Goal: Use online tool/utility: Utilize a website feature to perform a specific function

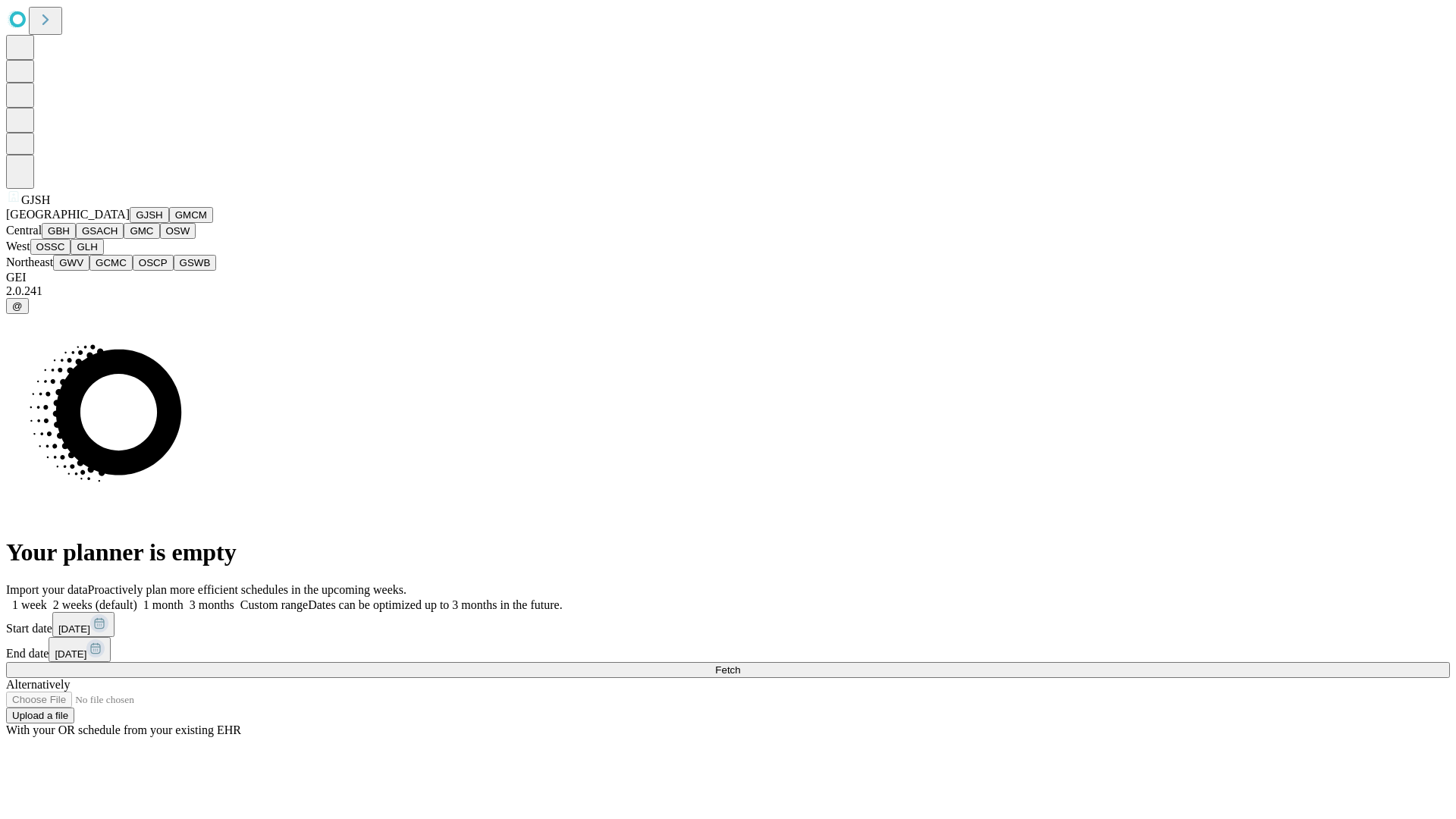
click at [130, 223] on button "GJSH" at bounding box center [149, 214] width 40 height 16
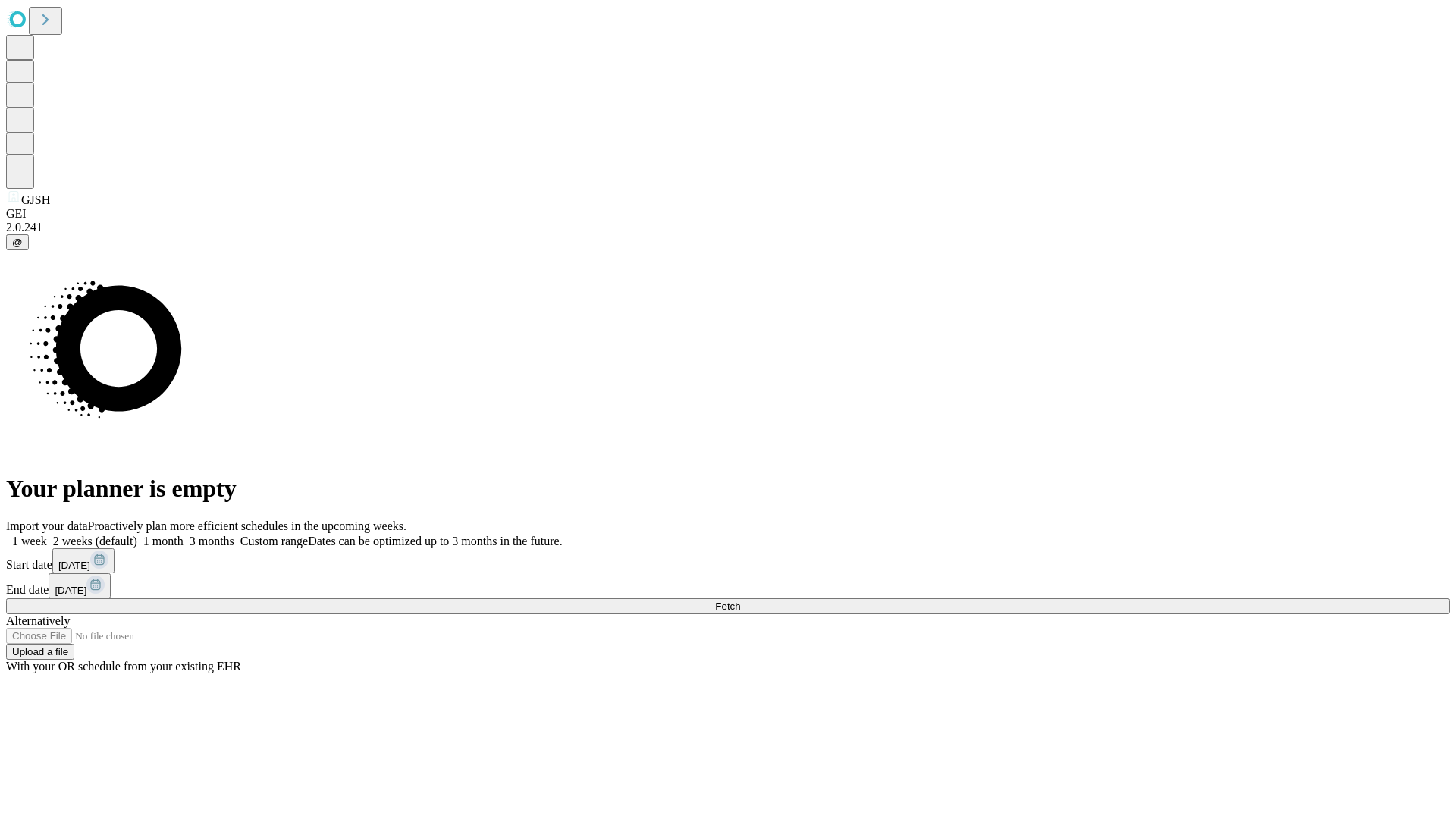
click at [183, 535] on label "1 month" at bounding box center [160, 541] width 47 height 13
click at [740, 601] on span "Fetch" at bounding box center [728, 606] width 25 height 12
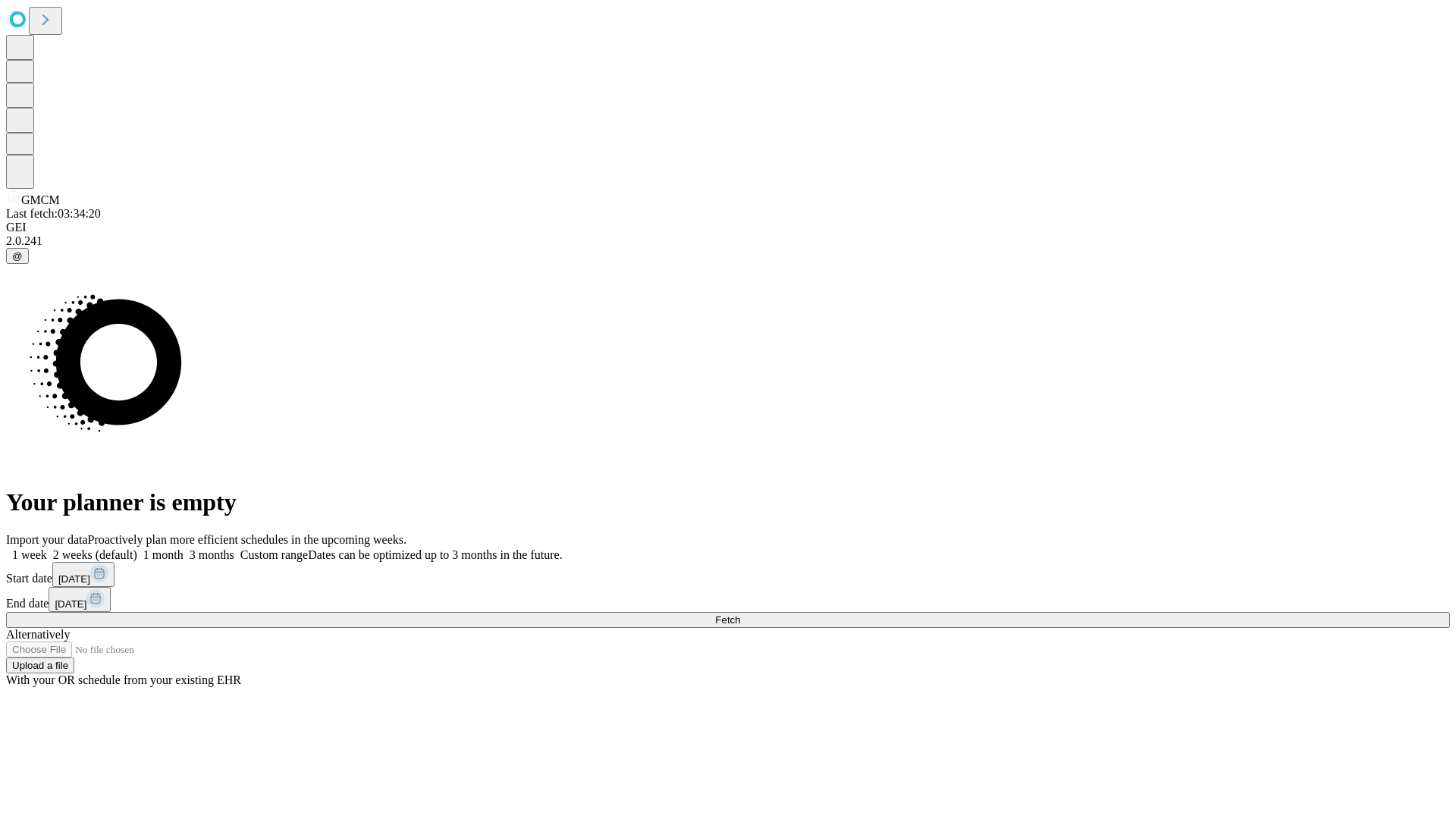
click at [183, 548] on label "1 month" at bounding box center [160, 554] width 47 height 13
click at [740, 614] on span "Fetch" at bounding box center [728, 620] width 25 height 12
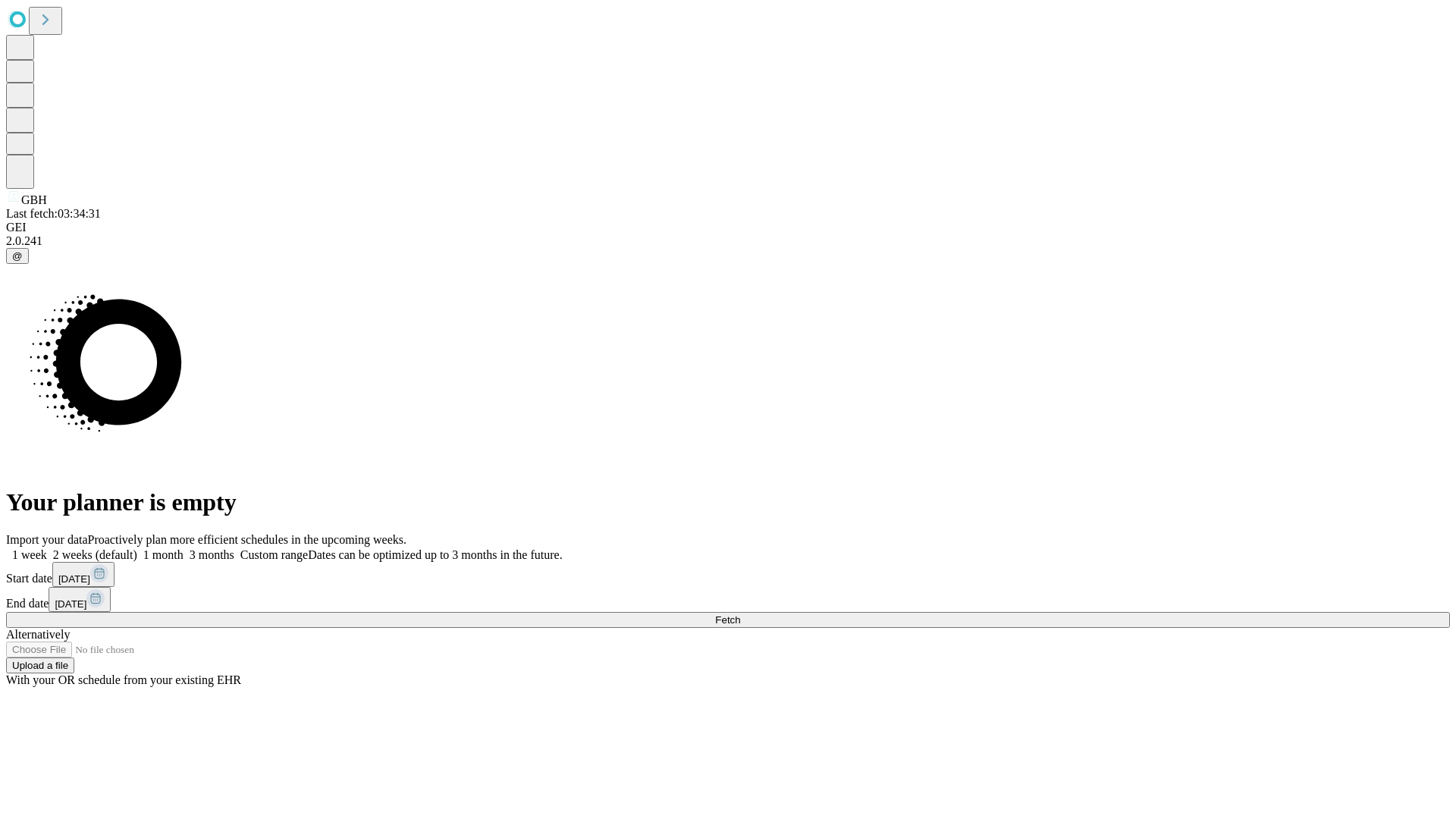
click at [183, 548] on label "1 month" at bounding box center [160, 554] width 47 height 13
click at [740, 614] on span "Fetch" at bounding box center [728, 620] width 25 height 12
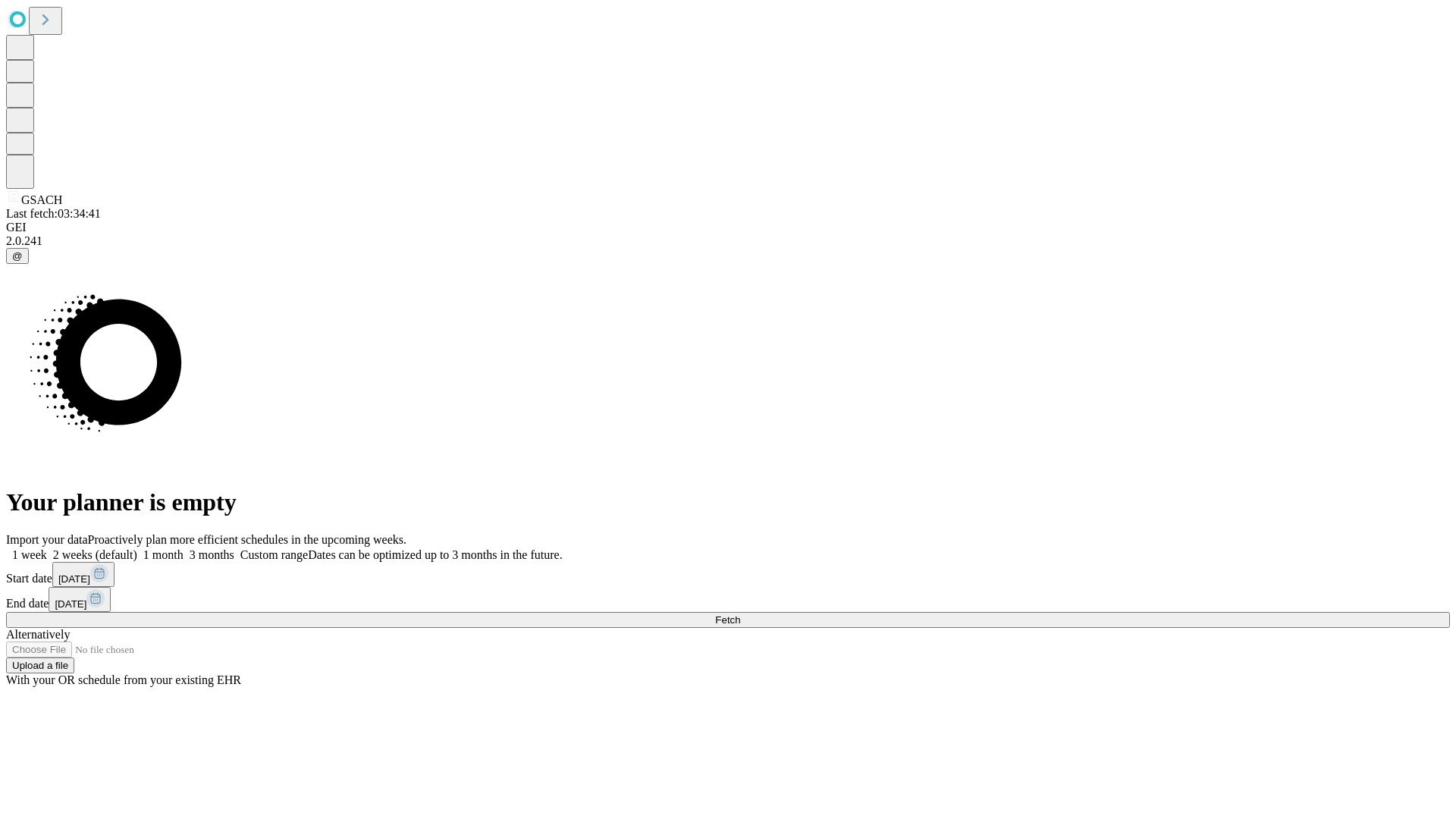
click at [740, 614] on span "Fetch" at bounding box center [728, 620] width 25 height 12
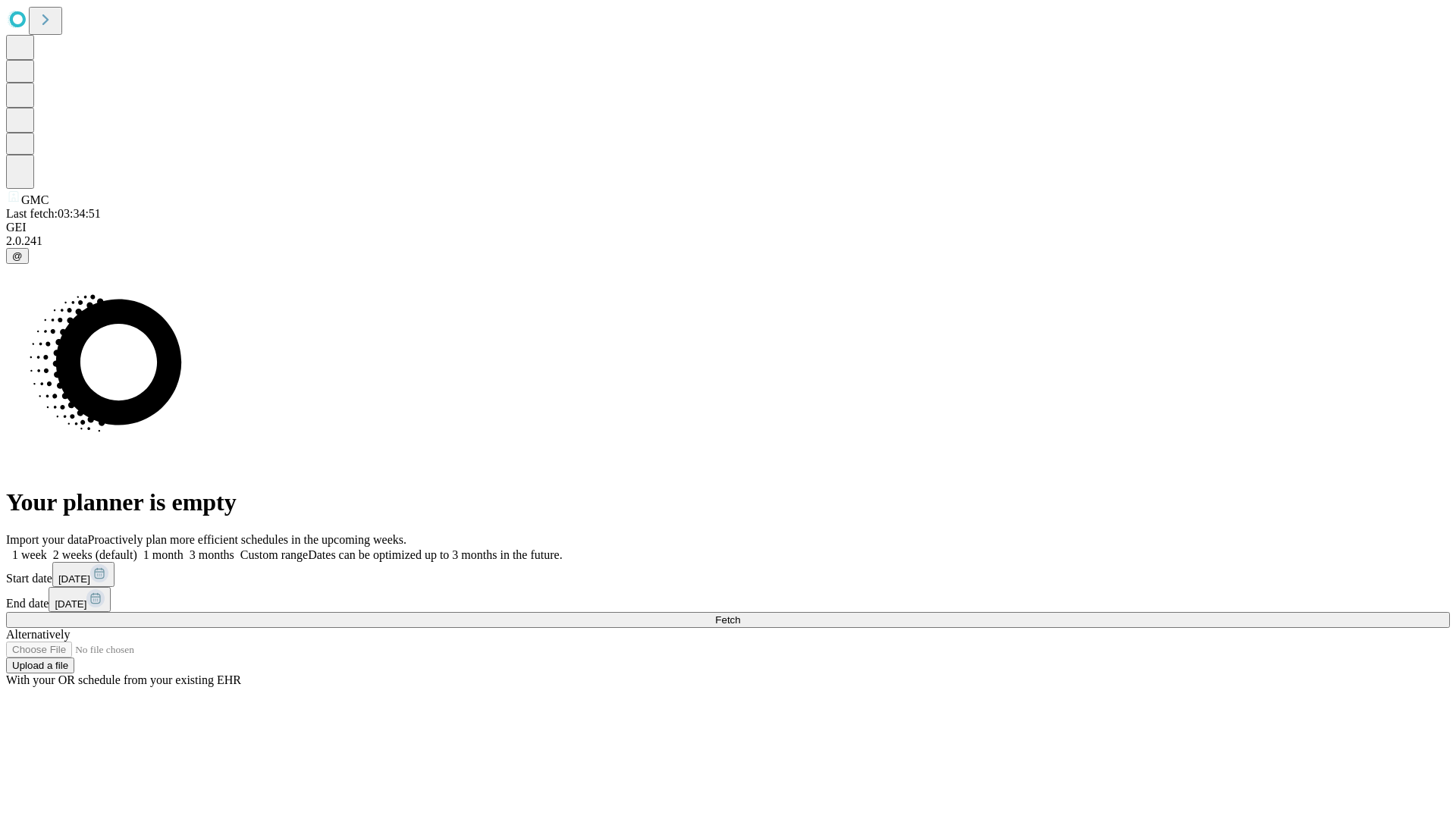
click at [183, 548] on label "1 month" at bounding box center [160, 554] width 47 height 13
click at [740, 614] on span "Fetch" at bounding box center [728, 620] width 25 height 12
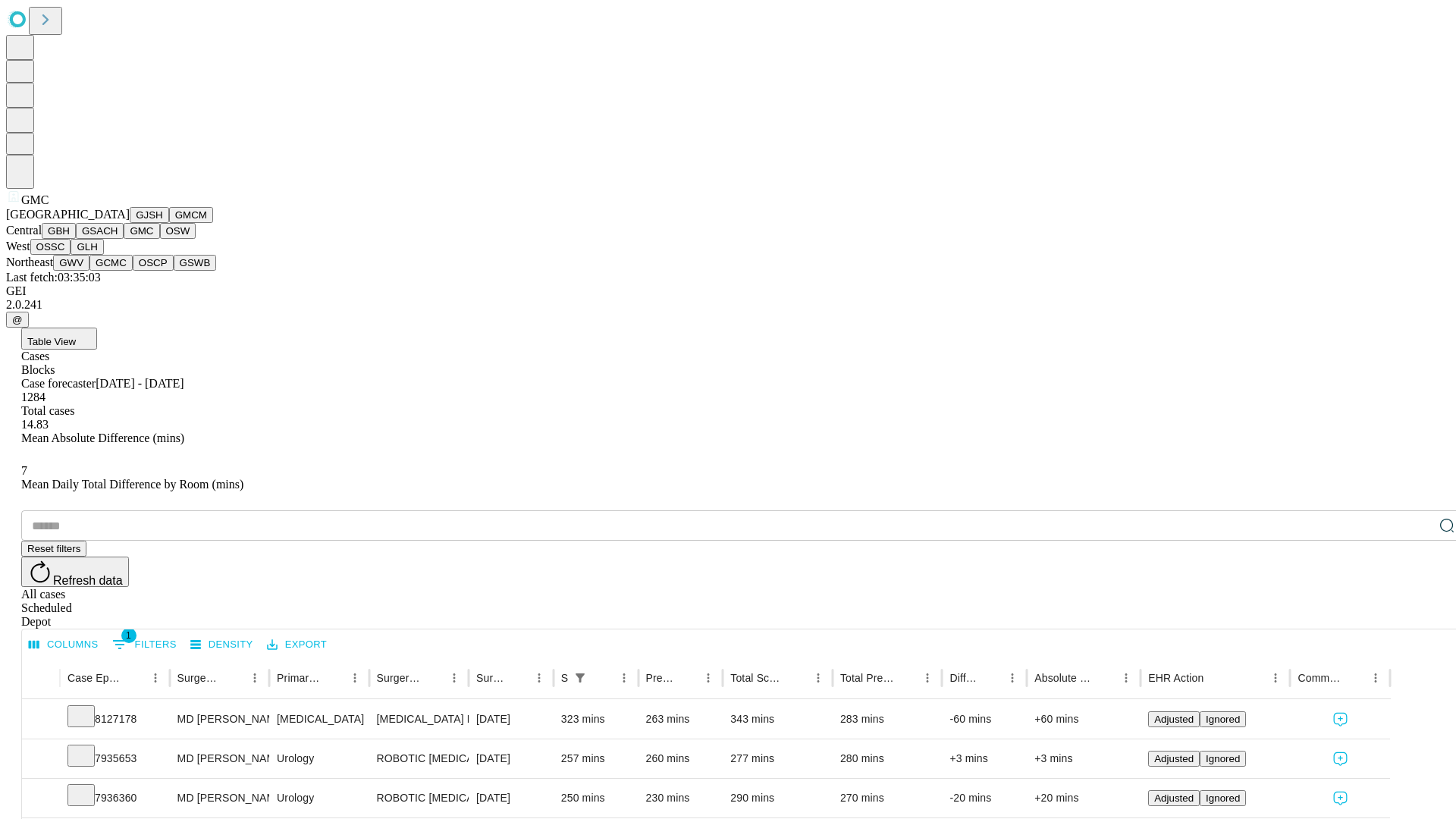
click at [160, 239] on button "OSW" at bounding box center [178, 231] width 37 height 16
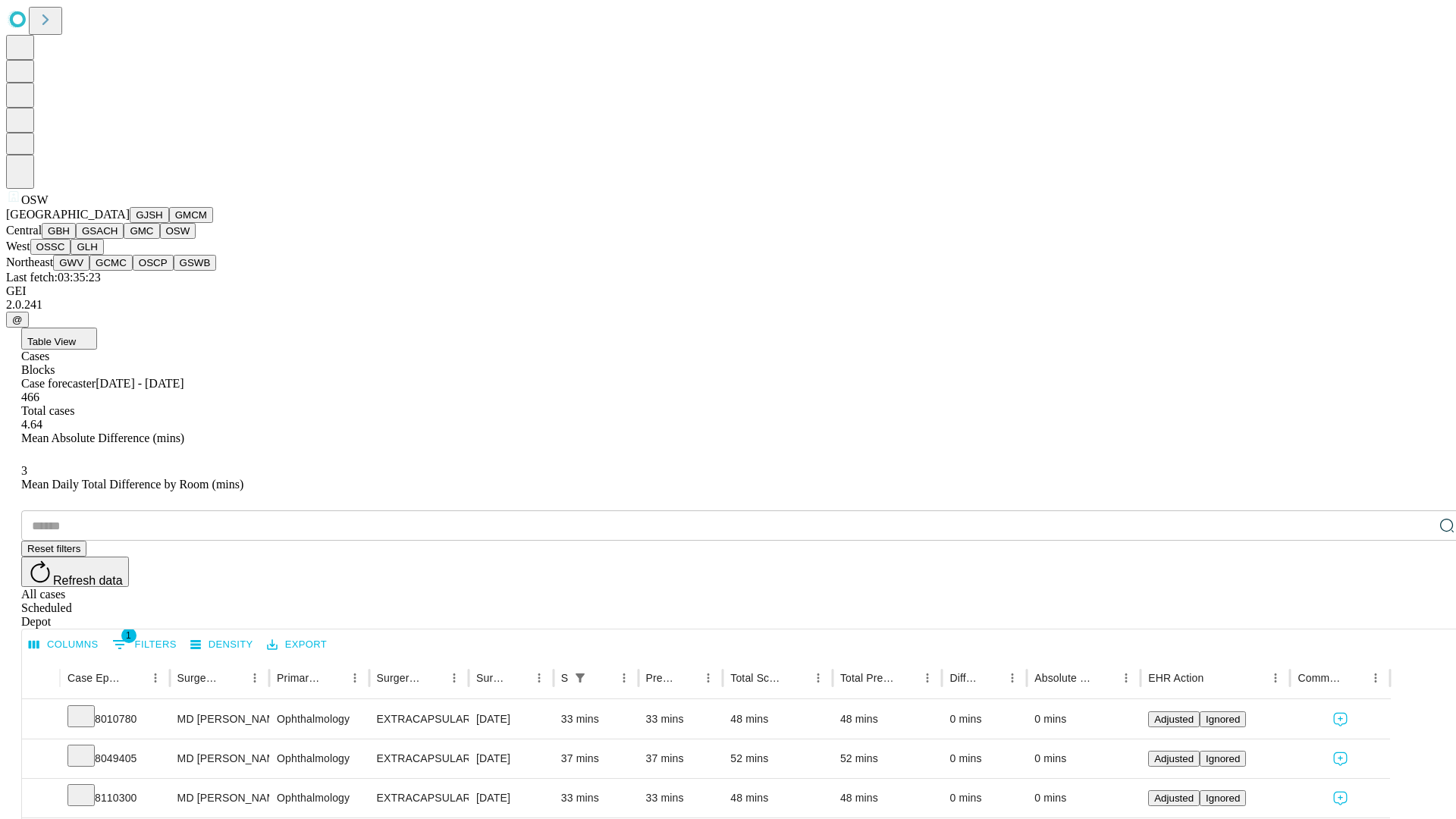
click at [71, 255] on button "OSSC" at bounding box center [50, 246] width 41 height 16
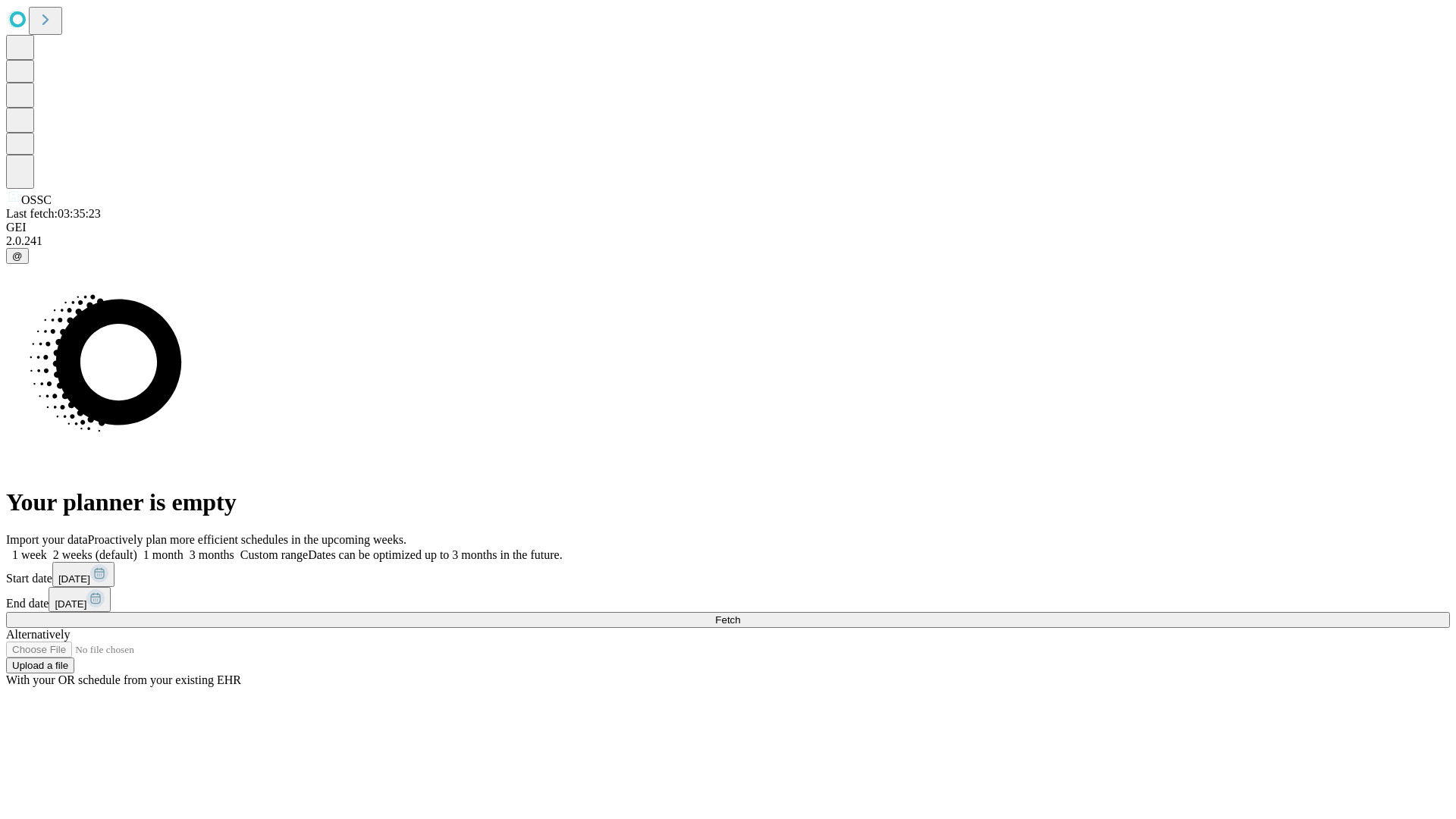
click at [183, 548] on label "1 month" at bounding box center [160, 554] width 47 height 13
click at [740, 614] on span "Fetch" at bounding box center [728, 620] width 25 height 12
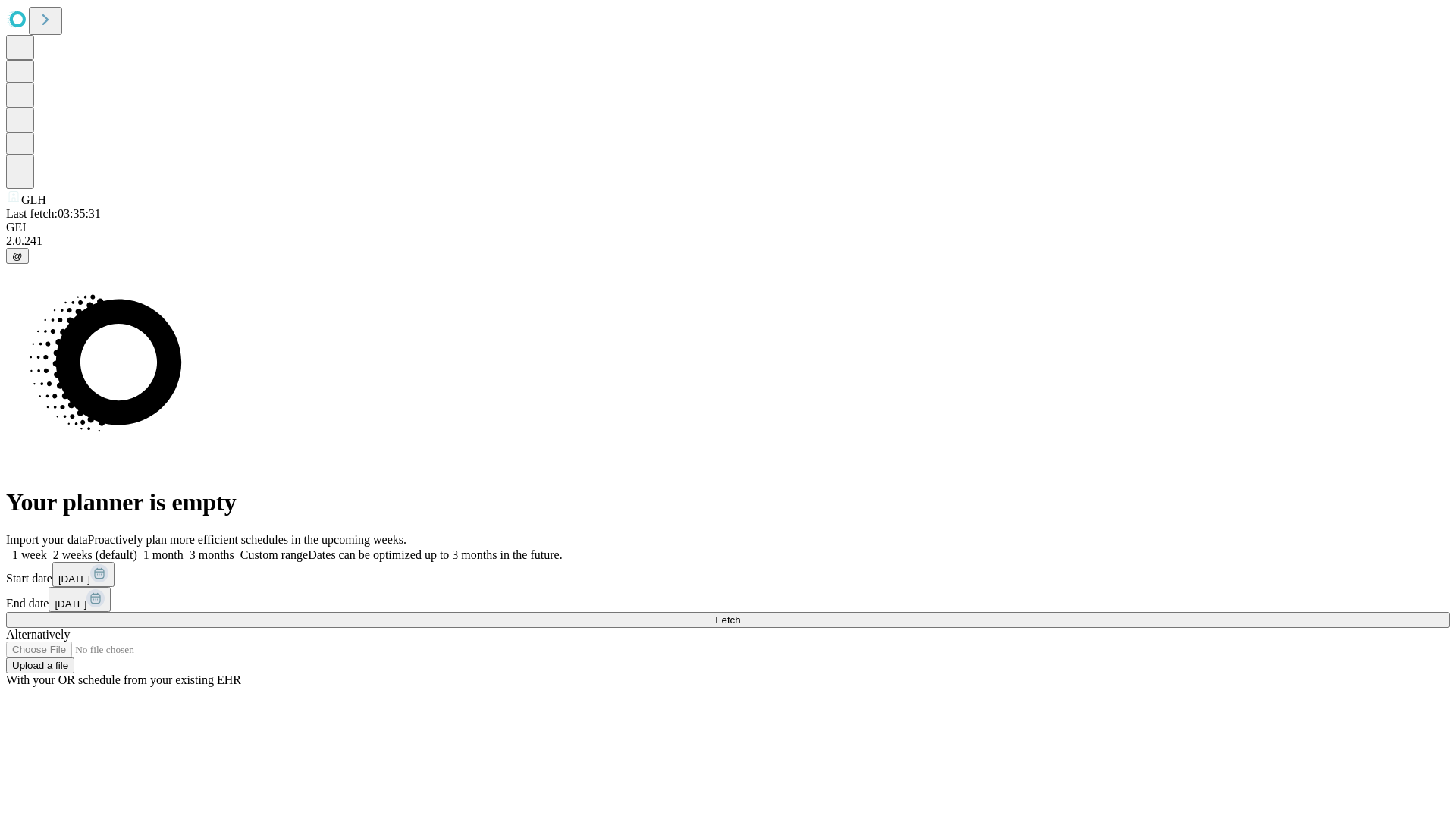
click at [183, 548] on label "1 month" at bounding box center [160, 554] width 47 height 13
click at [740, 614] on span "Fetch" at bounding box center [728, 620] width 25 height 12
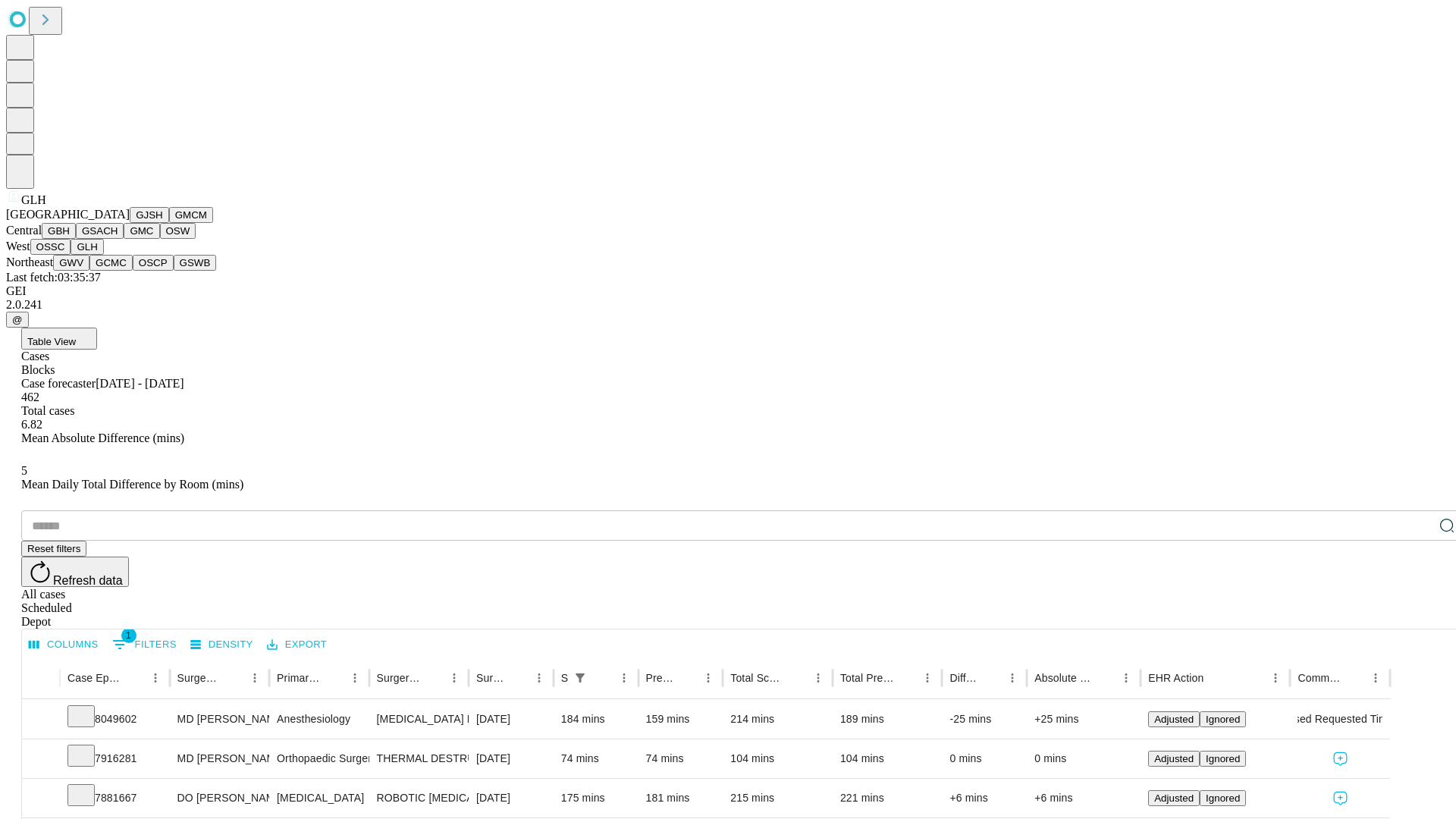
click at [89, 271] on button "GWV" at bounding box center [72, 263] width 37 height 16
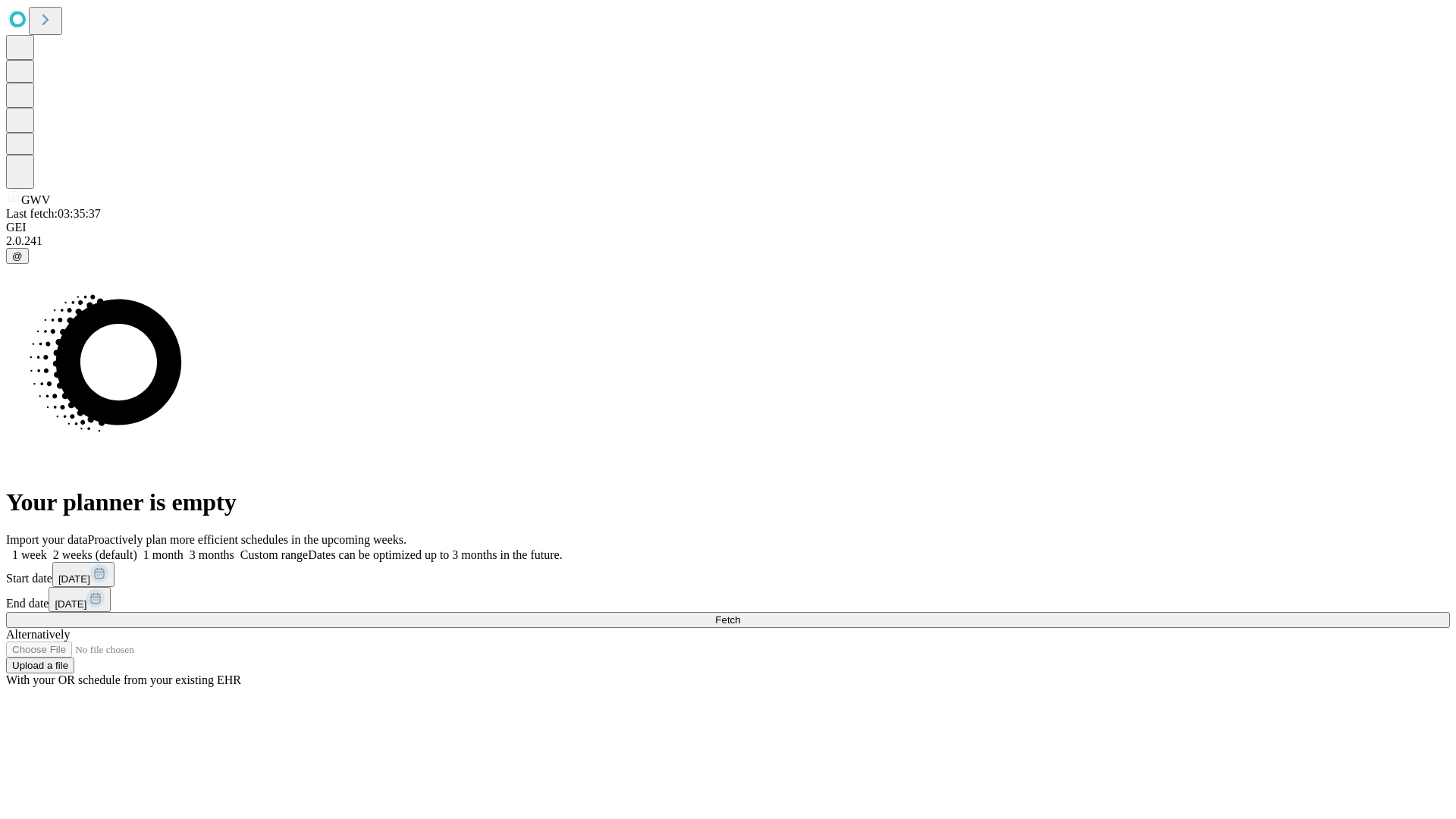
click at [740, 614] on span "Fetch" at bounding box center [728, 620] width 25 height 12
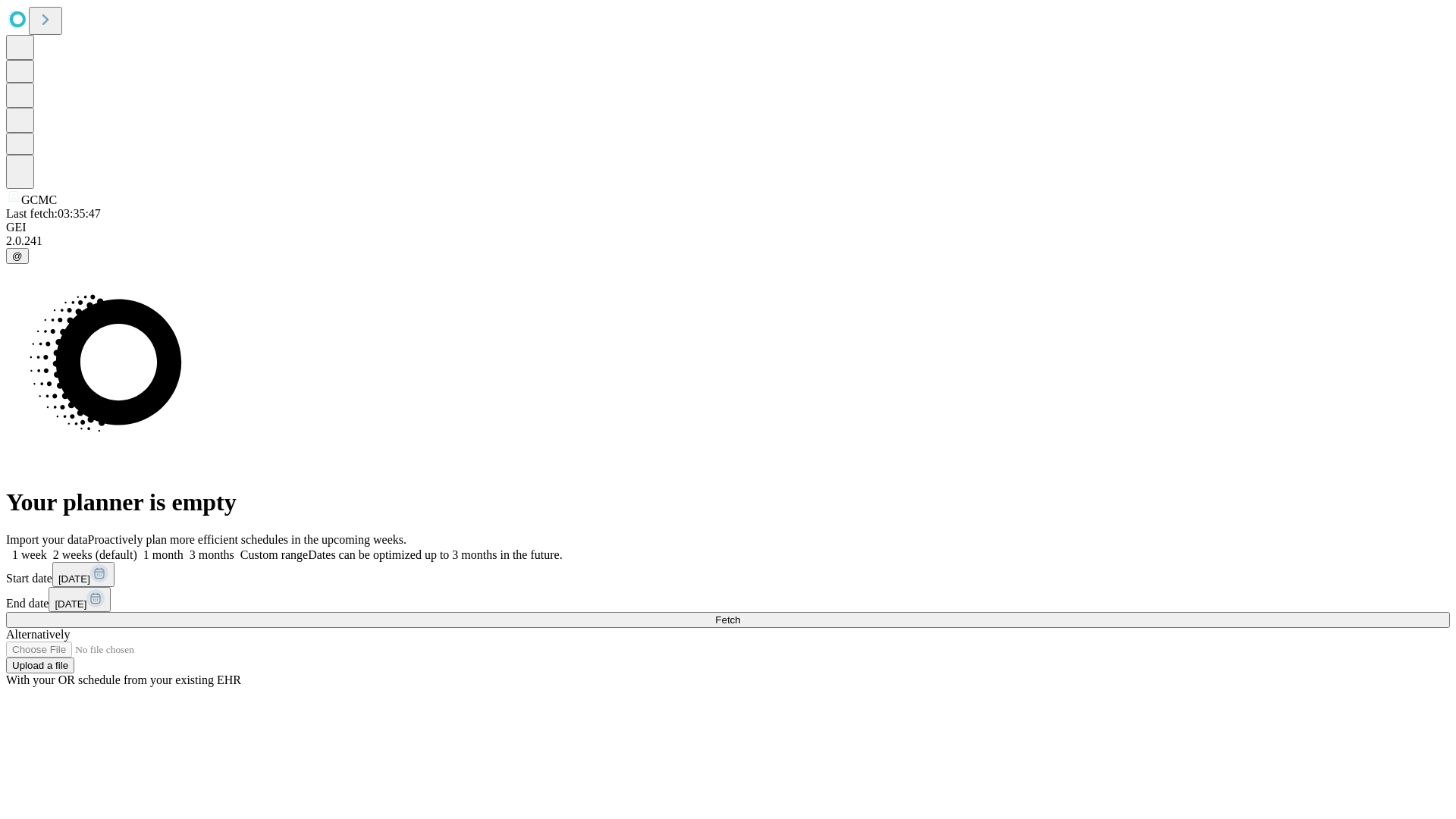
click at [740, 614] on span "Fetch" at bounding box center [728, 620] width 25 height 12
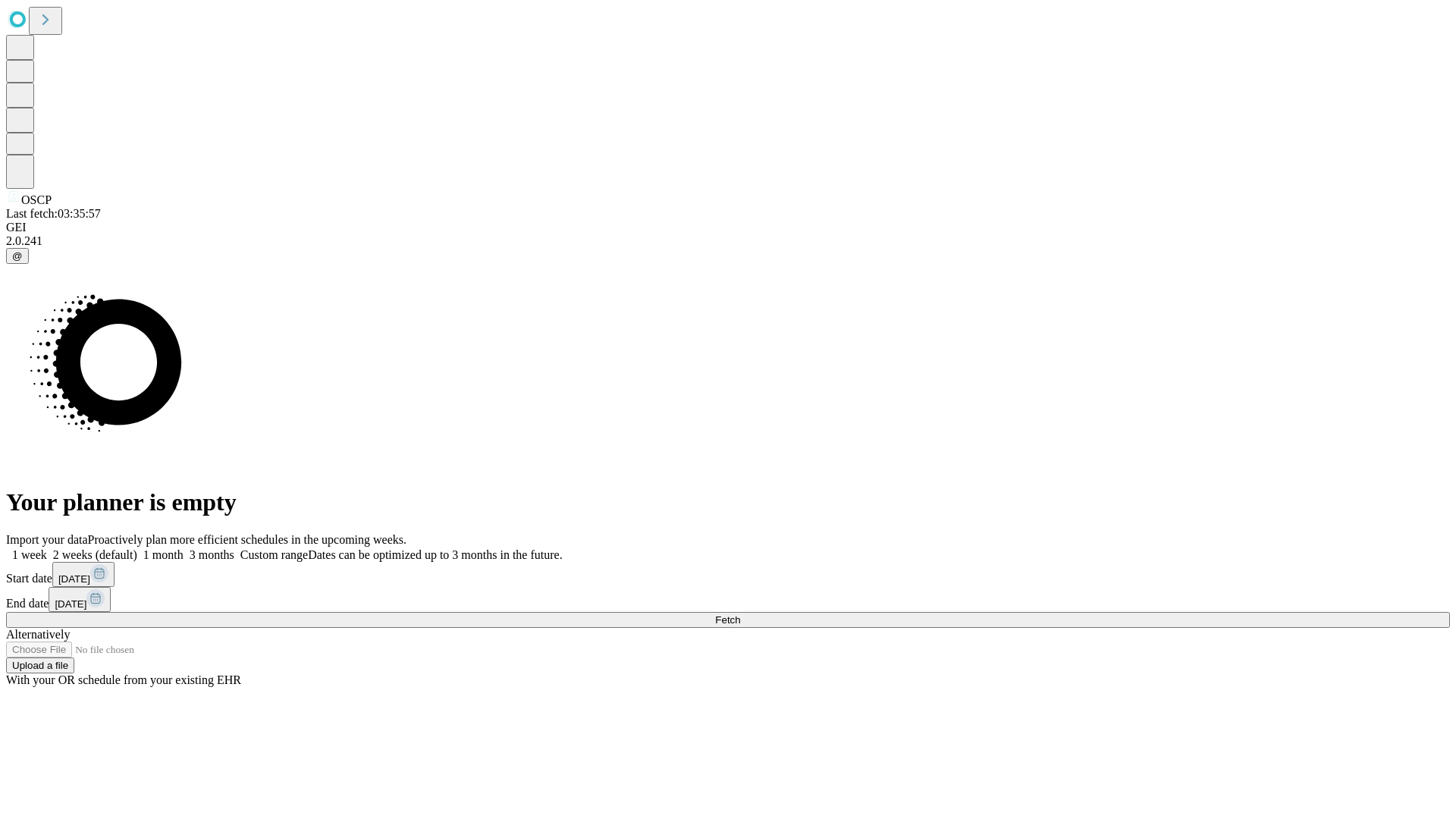
click at [183, 548] on label "1 month" at bounding box center [160, 554] width 47 height 13
click at [740, 614] on span "Fetch" at bounding box center [728, 620] width 25 height 12
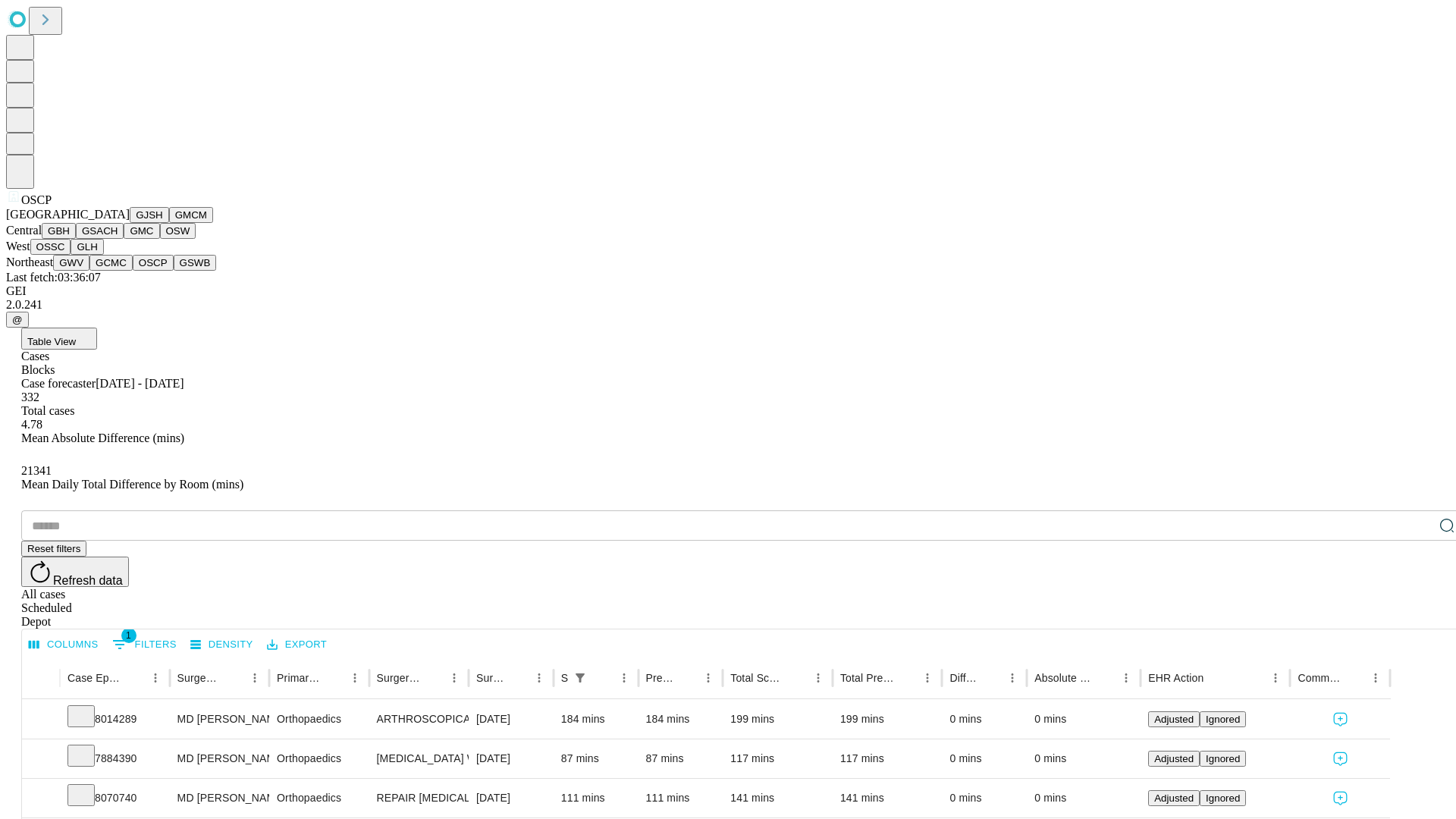
click at [174, 271] on button "GSWB" at bounding box center [195, 263] width 44 height 16
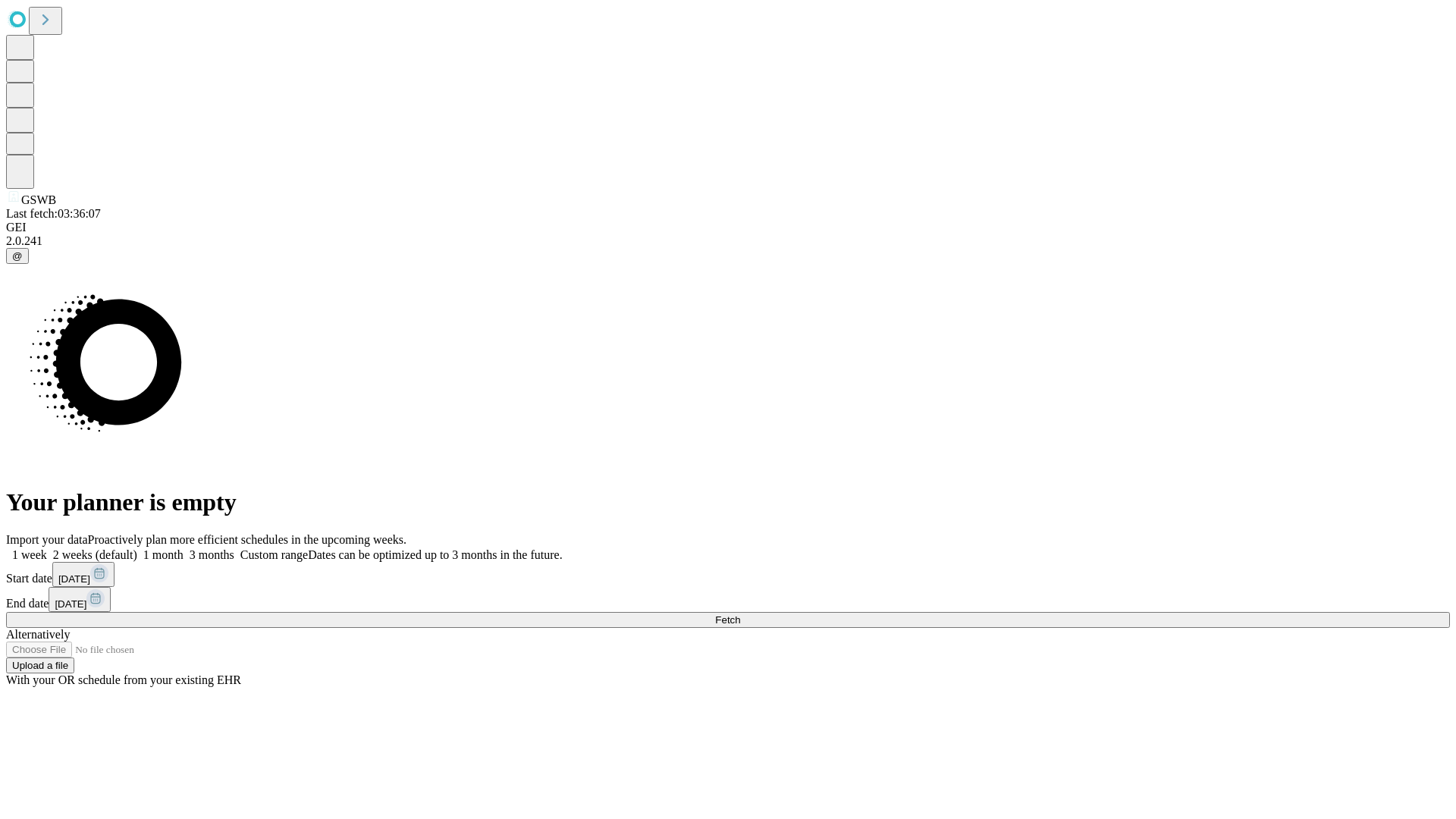
click at [183, 548] on label "1 month" at bounding box center [160, 554] width 47 height 13
click at [740, 614] on span "Fetch" at bounding box center [728, 620] width 25 height 12
